Goal: Task Accomplishment & Management: Use online tool/utility

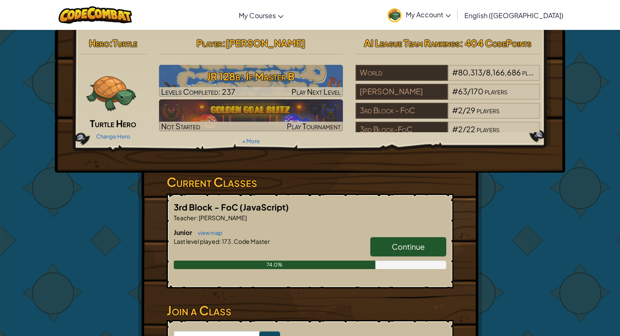
click at [398, 248] on span "Continue" at bounding box center [408, 247] width 33 height 10
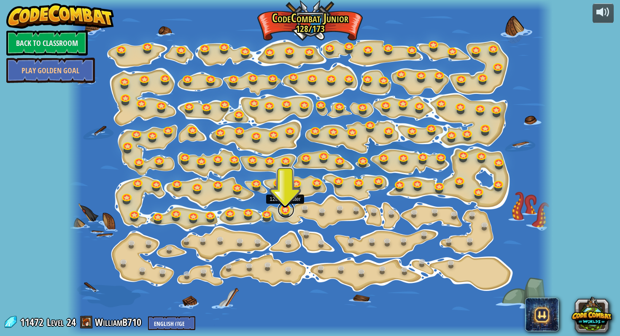
click at [287, 210] on link at bounding box center [285, 210] width 17 height 17
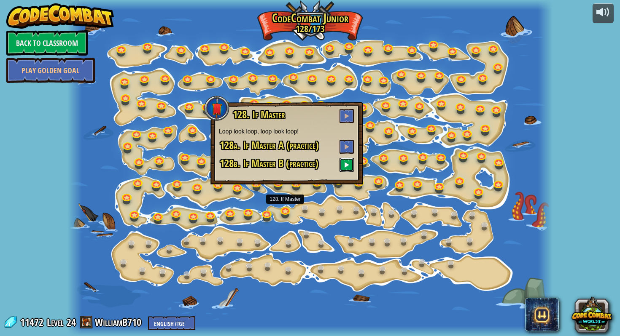
click at [348, 163] on span at bounding box center [347, 165] width 6 height 6
